Goal: Information Seeking & Learning: Learn about a topic

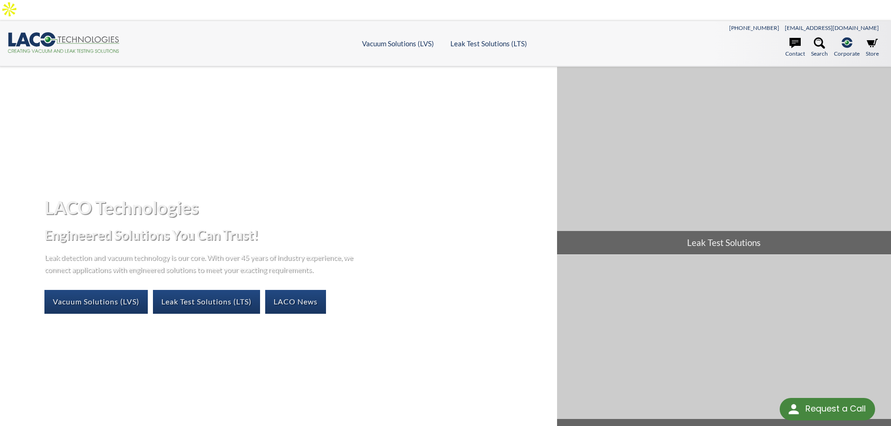
click at [422, 67] on div "LACO Technologies Engineered Solutions You Can Trust! Leak detection and vacuum…" at bounding box center [445, 251] width 891 height 368
click at [297, 39] on ul "Vacuum Solutions (LVS) Products Frontier TVAC Systems Vacuum [PERSON_NAME] Vacu…" at bounding box center [445, 43] width 438 height 8
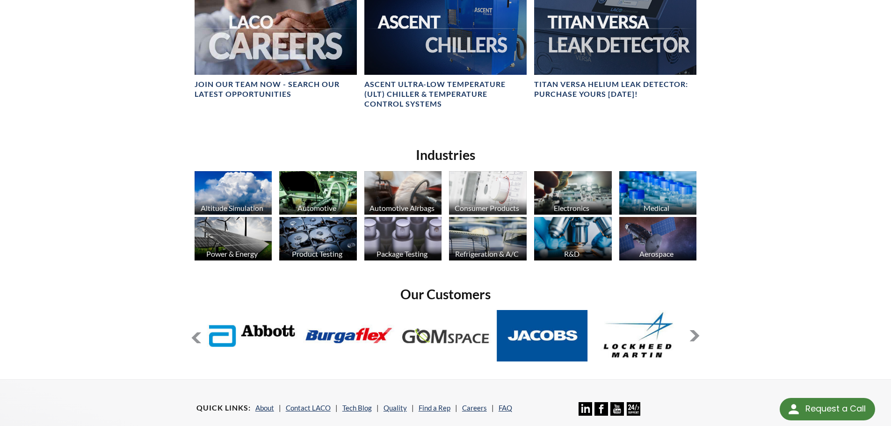
scroll to position [702, 0]
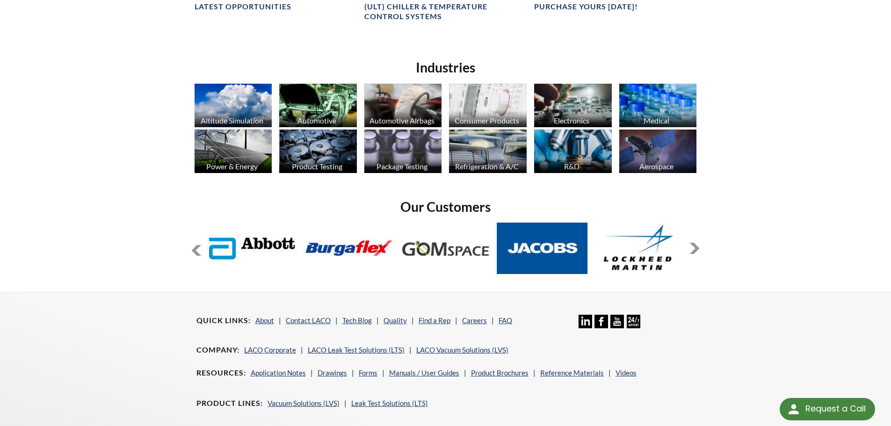
click at [510, 130] on img at bounding box center [488, 152] width 78 height 44
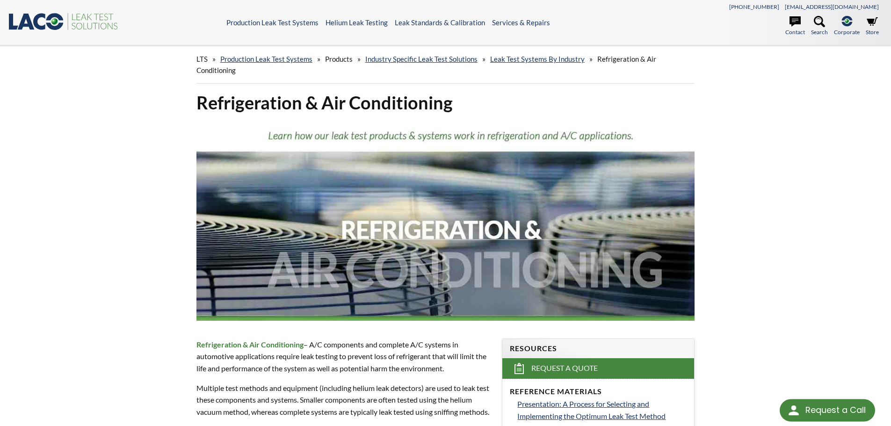
select select "Language Translate Widget"
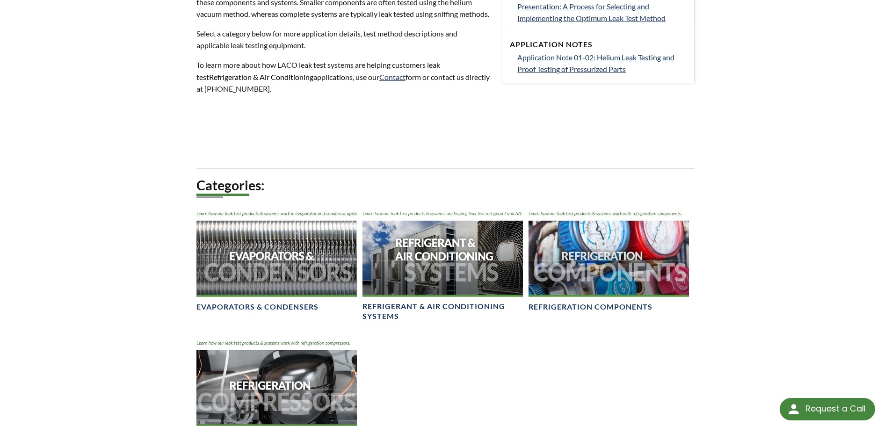
scroll to position [468, 0]
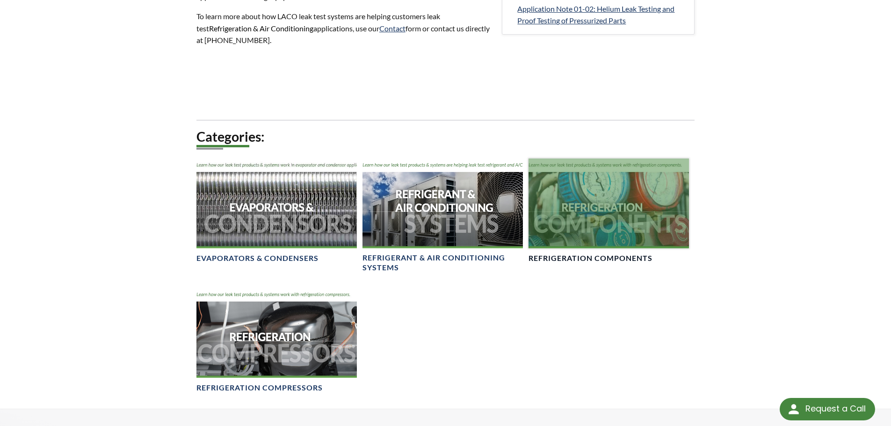
click at [668, 187] on div at bounding box center [609, 204] width 160 height 90
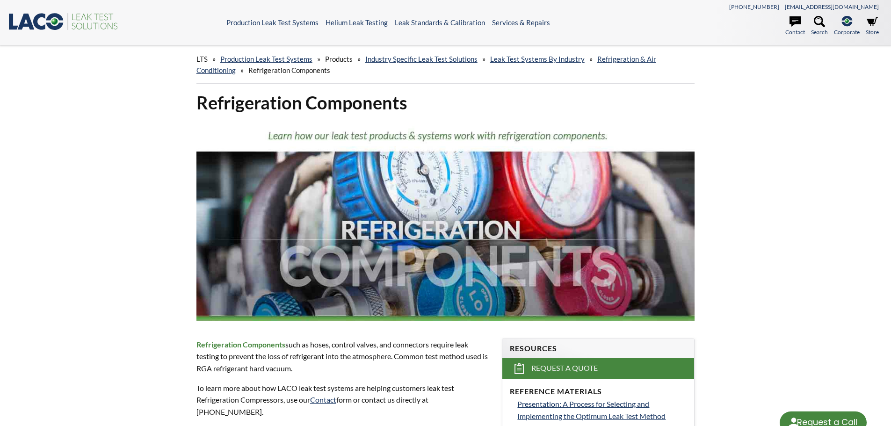
select select "Language Translate Widget"
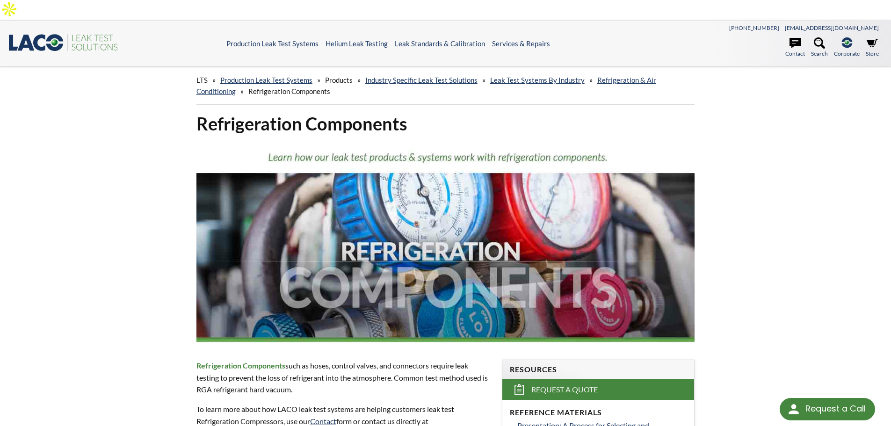
click at [48, 33] on icon ".st0{fill:#193661;} .st1{fill:url(#SVGID_1_);} .st2{fill:#46883F;} .st3{fill:no…" at bounding box center [63, 42] width 112 height 19
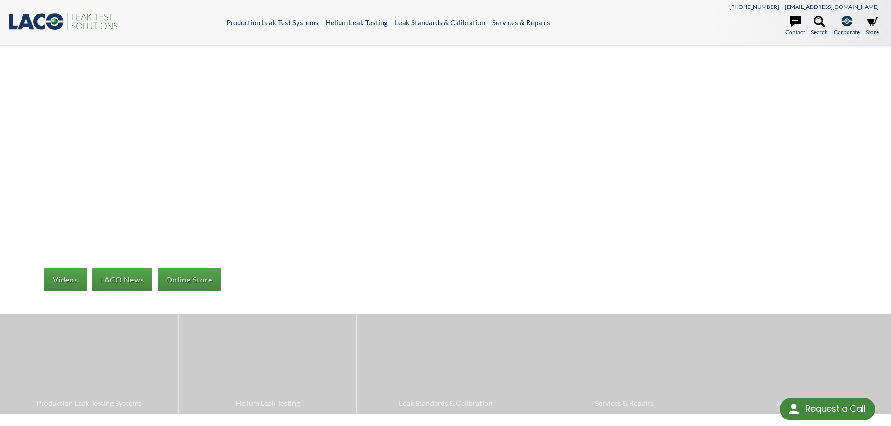
click at [49, 22] on icon ".st0{fill:#193661;} .st1{fill:url(#SVGID_1_);} .st2{fill:#46883F;} .st3{fill:no…" at bounding box center [63, 21] width 112 height 19
select select "Language Translate Widget"
